Goal: Information Seeking & Learning: Learn about a topic

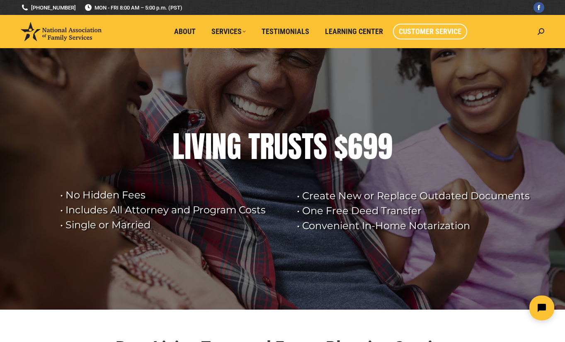
click at [414, 32] on span "Customer Service" at bounding box center [430, 31] width 63 height 9
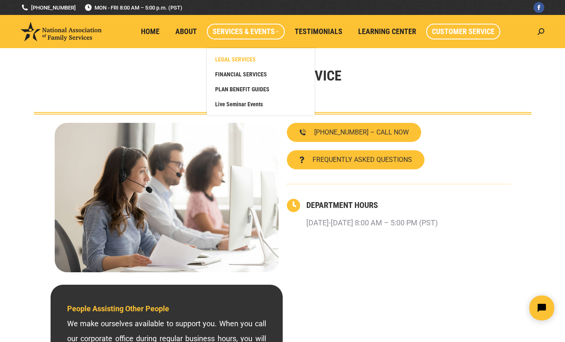
click at [253, 58] on span "LEGAL SERVICES" at bounding box center [235, 59] width 41 height 7
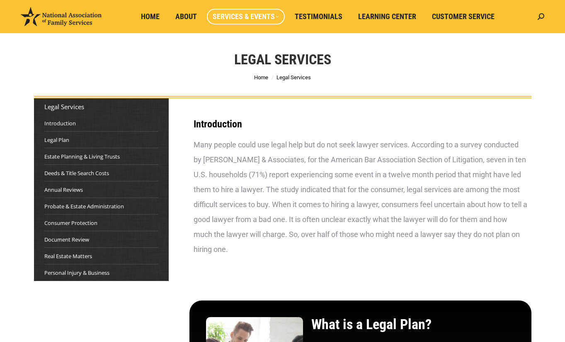
scroll to position [17, 0]
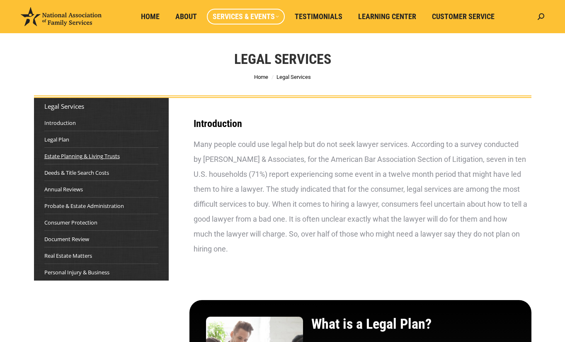
click at [105, 157] on link "Estate Planning & Living Trusts" at bounding box center [81, 156] width 75 height 8
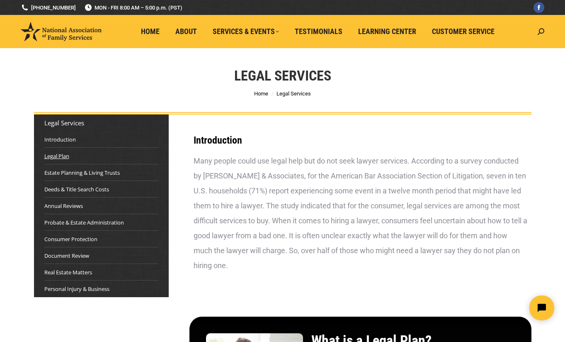
click at [65, 155] on link "Legal Plan" at bounding box center [56, 156] width 25 height 8
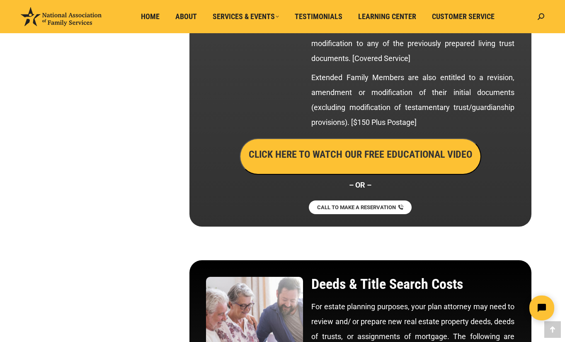
click at [412, 162] on button "CLICK HERE TO WATCH OUR FREE EDUCATIONAL VIDEO" at bounding box center [361, 156] width 242 height 36
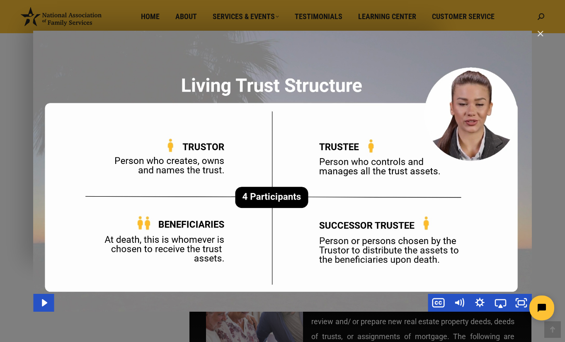
scroll to position [1629, 0]
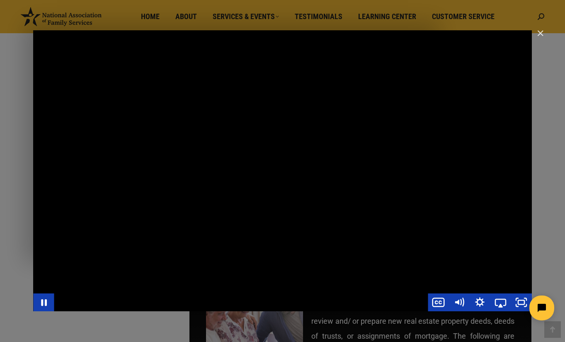
click at [182, 227] on div "Main Video - Full Webinar (Emma) Landon V1.4" at bounding box center [282, 170] width 499 height 281
click at [235, 201] on div "Main Video - Full Webinar (Emma) Landon V1.4" at bounding box center [282, 170] width 499 height 281
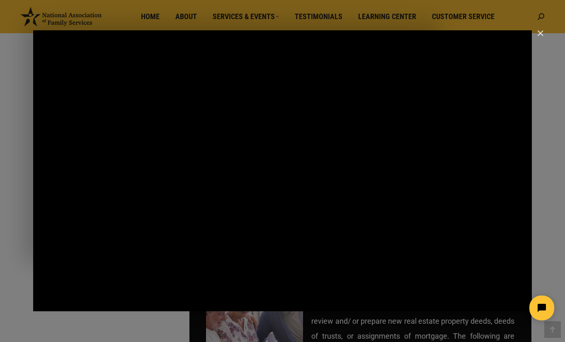
click at [452, 298] on html at bounding box center [490, 307] width 143 height 39
click at [457, 305] on html at bounding box center [490, 307] width 143 height 39
click at [457, 297] on html at bounding box center [490, 307] width 143 height 39
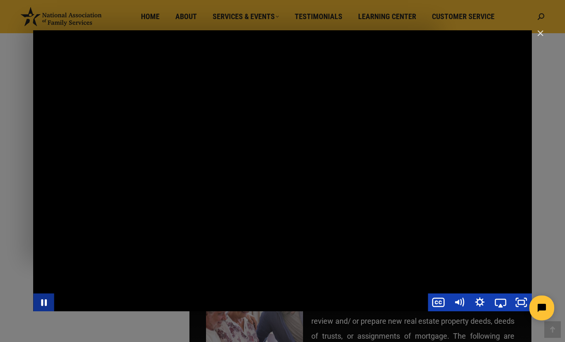
click at [43, 302] on icon "Pause" at bounding box center [43, 302] width 21 height 18
click at [43, 300] on icon "Play Video" at bounding box center [44, 302] width 6 height 9
